Goal: Communication & Community: Participate in discussion

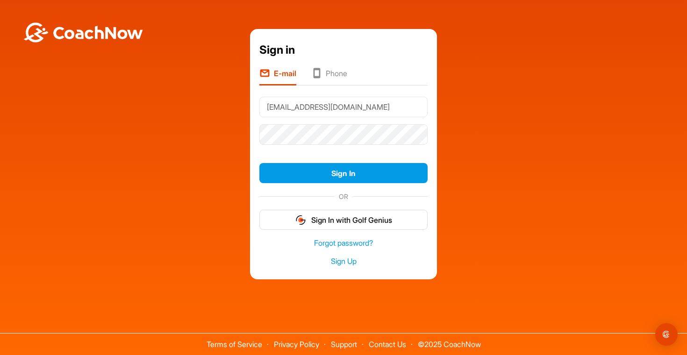
type input "[EMAIL_ADDRESS][DOMAIN_NAME]"
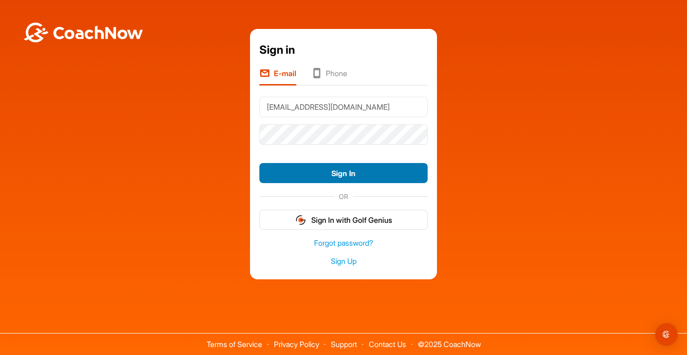
click at [283, 175] on button "Sign In" at bounding box center [343, 173] width 168 height 20
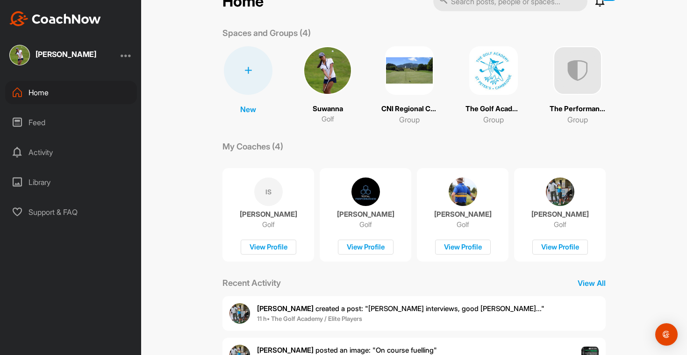
scroll to position [29, 0]
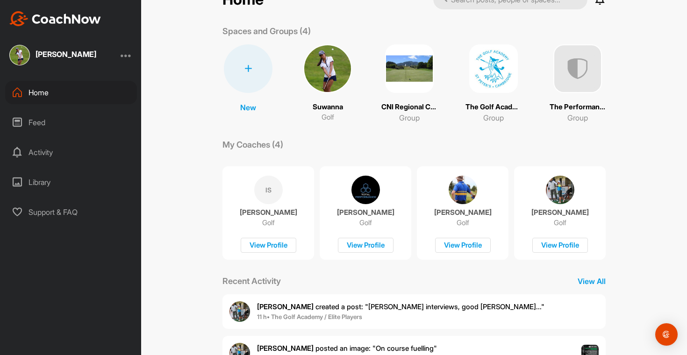
click at [328, 82] on img at bounding box center [327, 68] width 49 height 49
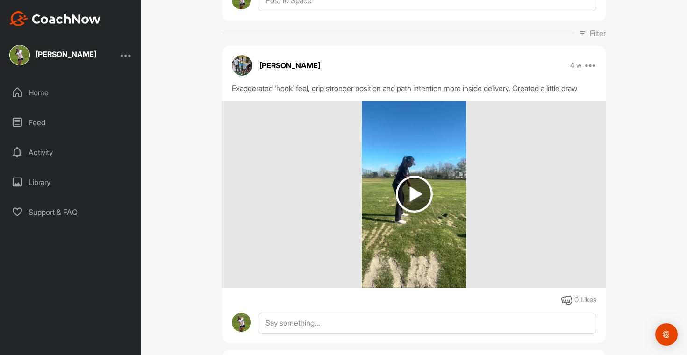
scroll to position [123, 0]
click at [411, 206] on img at bounding box center [414, 193] width 37 height 37
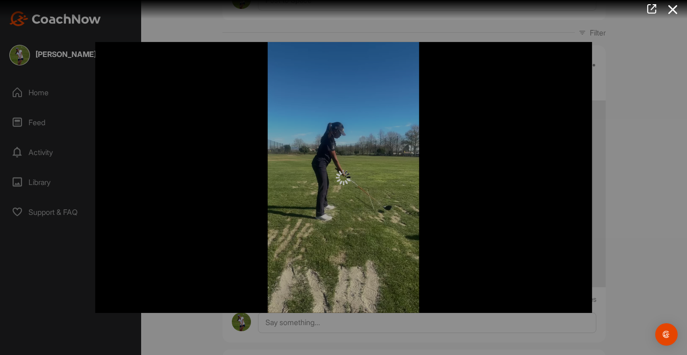
click at [346, 193] on div at bounding box center [343, 177] width 496 height 271
click at [667, 11] on icon at bounding box center [672, 9] width 21 height 17
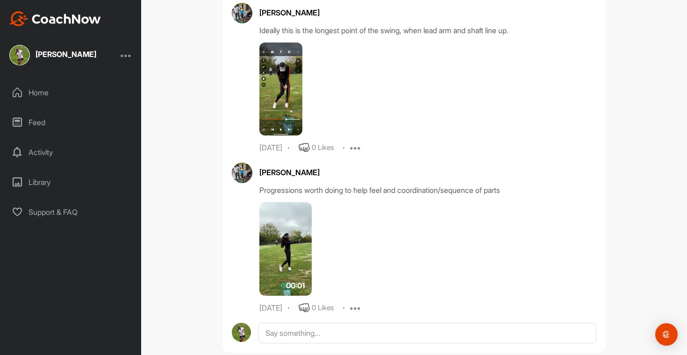
scroll to position [1799, 0]
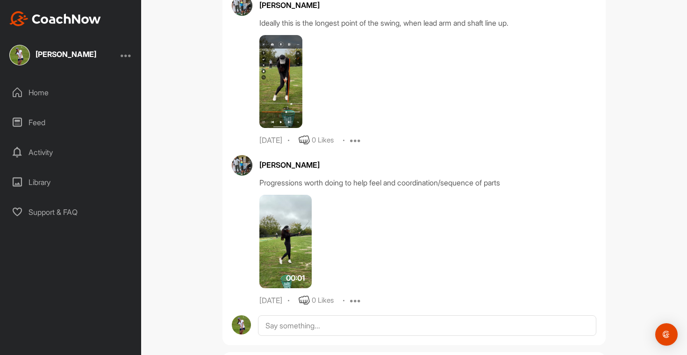
click at [280, 98] on img at bounding box center [280, 81] width 43 height 93
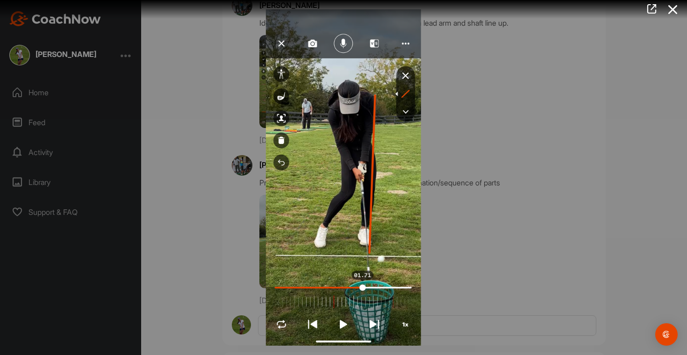
click at [545, 117] on div at bounding box center [343, 177] width 687 height 355
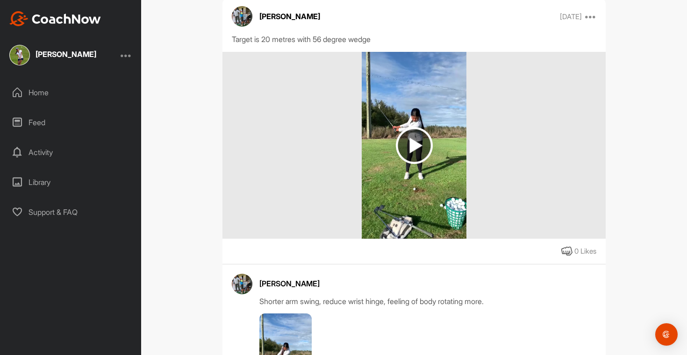
scroll to position [2594, 0]
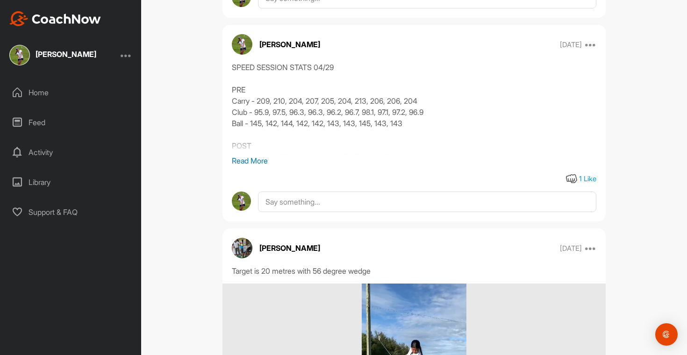
click at [254, 166] on p "Read More" at bounding box center [414, 160] width 364 height 11
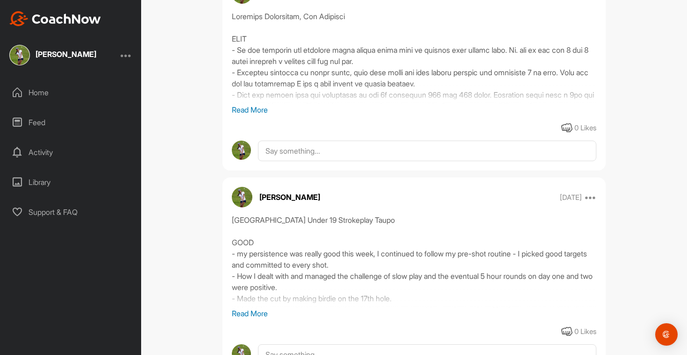
scroll to position [3705, 0]
click at [264, 105] on div at bounding box center [414, 57] width 364 height 93
click at [260, 116] on p "Read More" at bounding box center [414, 110] width 364 height 11
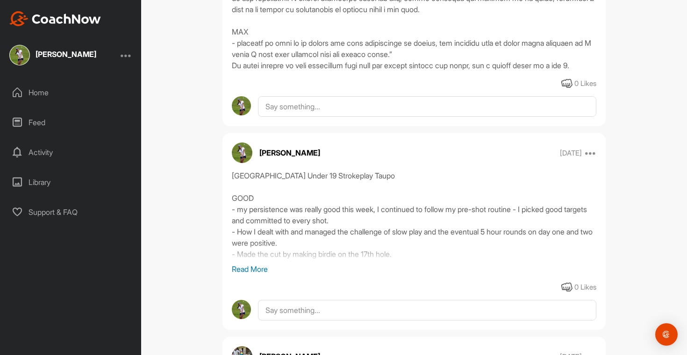
scroll to position [3938, 0]
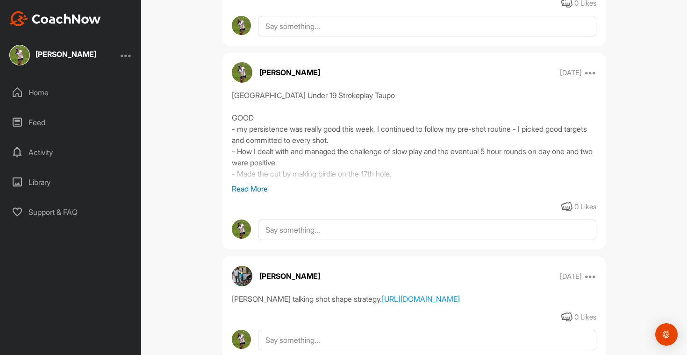
click at [257, 194] on p "Read More" at bounding box center [414, 188] width 364 height 11
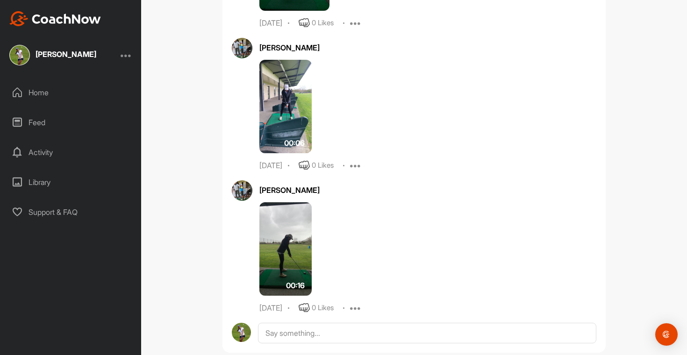
scroll to position [5039, 0]
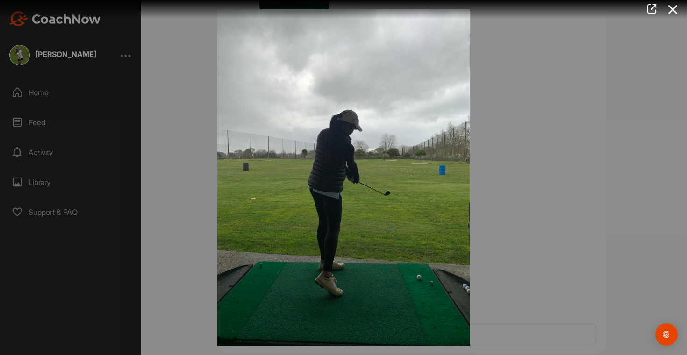
click at [181, 136] on div at bounding box center [343, 177] width 687 height 355
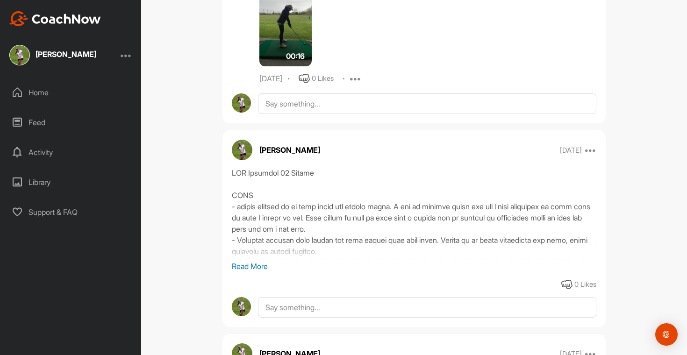
scroll to position [5669, 0]
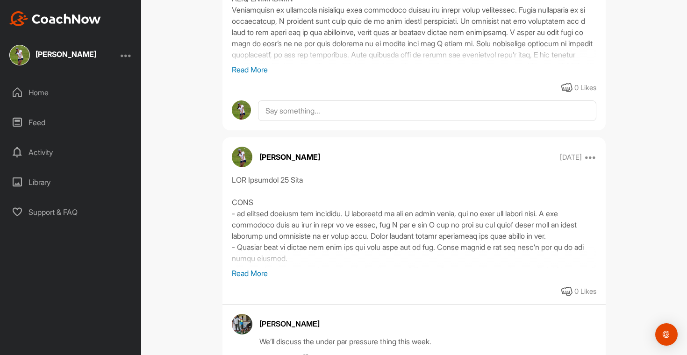
click at [248, 75] on p "Read More" at bounding box center [414, 69] width 364 height 11
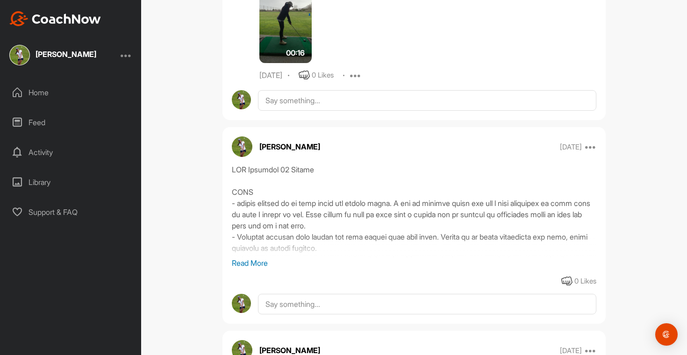
scroll to position [4628, 0]
